Goal: Navigation & Orientation: Find specific page/section

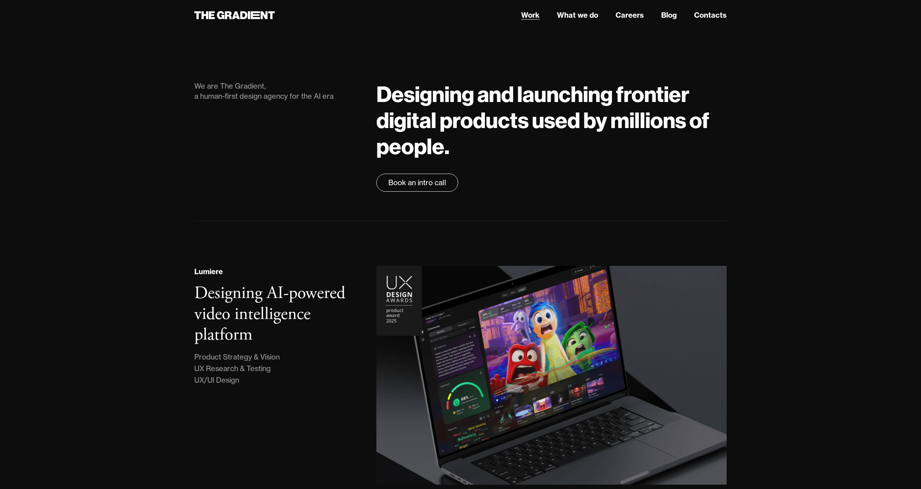
click at [532, 17] on link "Work" at bounding box center [530, 15] width 18 height 11
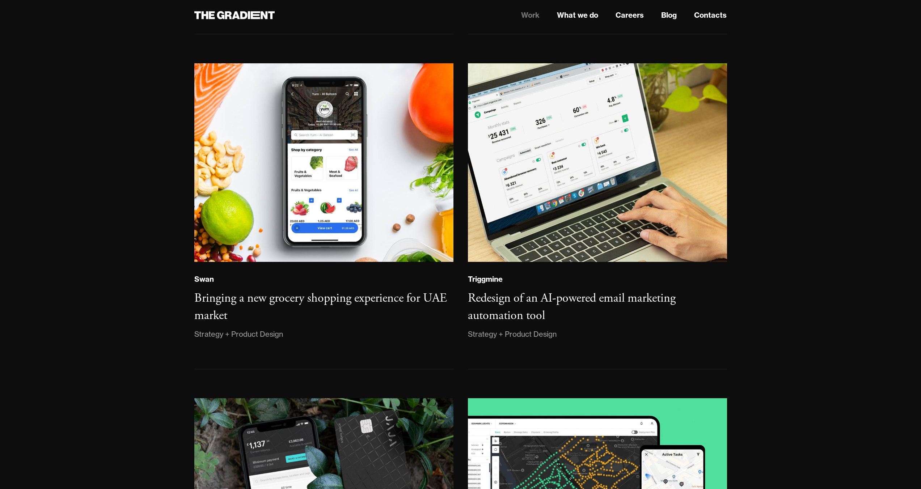
scroll to position [1085, 0]
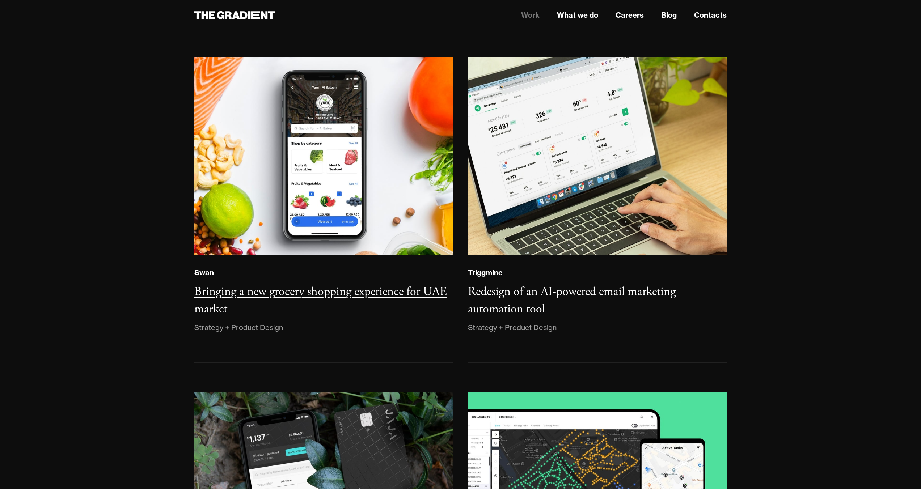
click at [220, 289] on h3 "Bringing a new grocery shopping experience for UAE market" at bounding box center [320, 300] width 253 height 33
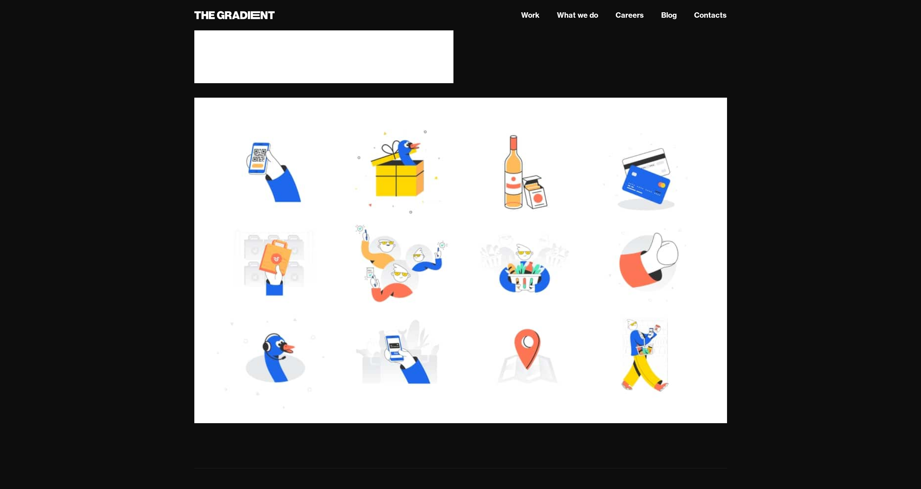
scroll to position [5200, 0]
